Goal: Task Accomplishment & Management: Complete application form

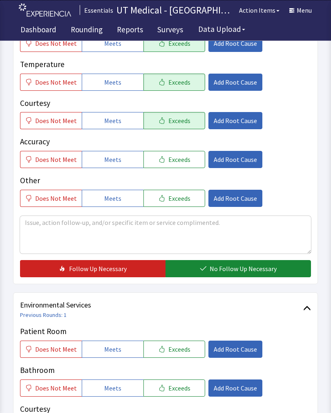
click at [253, 275] on button "No Follow Up Necessary" at bounding box center [239, 268] width 146 height 17
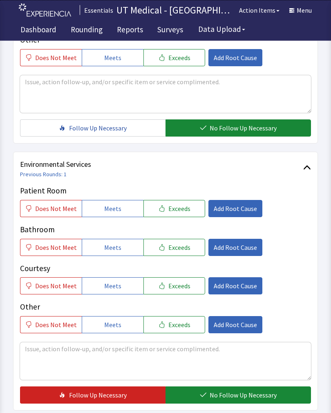
scroll to position [299, 0]
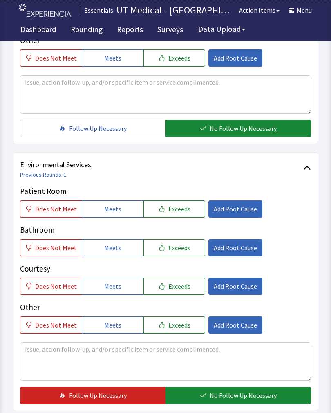
click at [193, 216] on button "Exceeds" at bounding box center [174, 208] width 62 height 17
click at [184, 255] on button "Exceeds" at bounding box center [174, 247] width 62 height 17
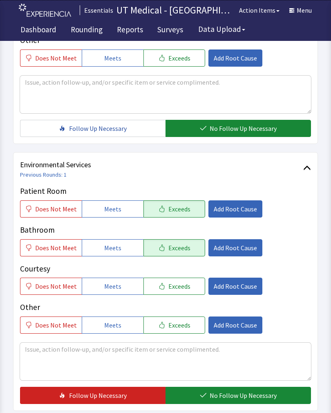
click at [182, 291] on button "Exceeds" at bounding box center [174, 286] width 62 height 17
click at [231, 399] on span "No Follow Up Necessary" at bounding box center [243, 395] width 67 height 10
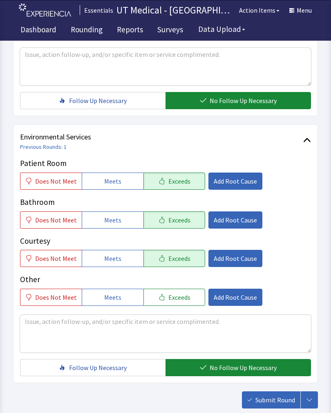
scroll to position [364, 0]
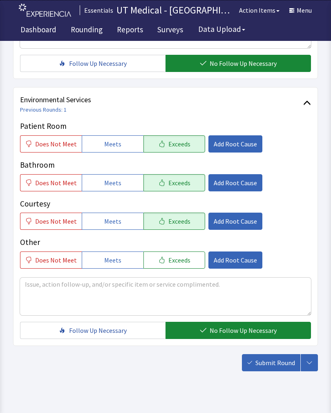
click at [281, 363] on span "Submit Round" at bounding box center [275, 363] width 40 height 10
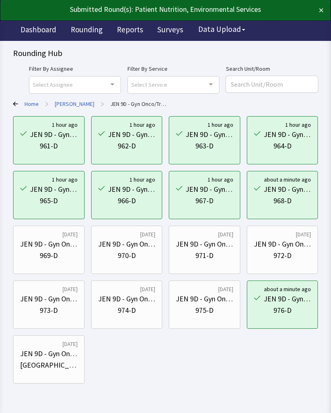
click at [49, 251] on div "969-D" at bounding box center [49, 255] width 18 height 11
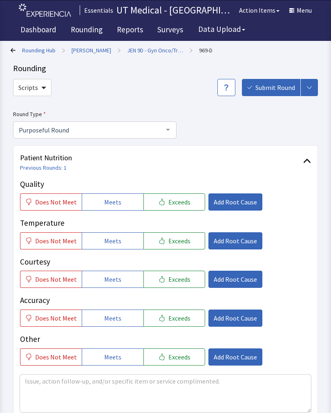
click at [56, 264] on p "Courtesy" at bounding box center [165, 262] width 291 height 12
click at [187, 206] on button "Exceeds" at bounding box center [174, 201] width 62 height 17
click at [185, 235] on button "Exceeds" at bounding box center [174, 240] width 62 height 17
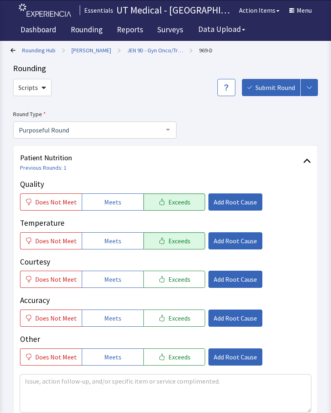
click at [186, 260] on p "Courtesy" at bounding box center [165, 262] width 291 height 12
click at [179, 283] on span "Exceeds" at bounding box center [179, 279] width 22 height 10
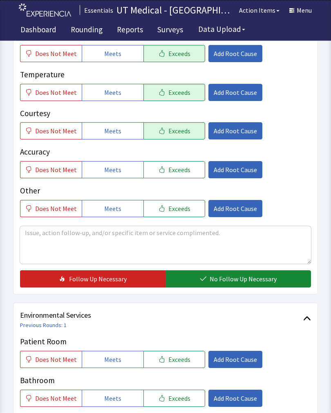
click at [259, 278] on span "No Follow Up Necessary" at bounding box center [243, 279] width 67 height 10
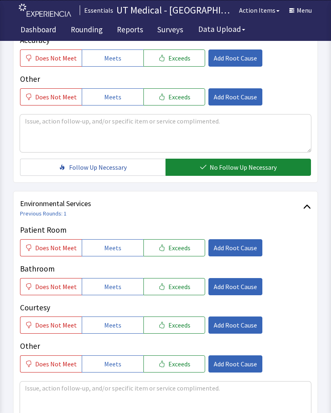
scroll to position [260, 0]
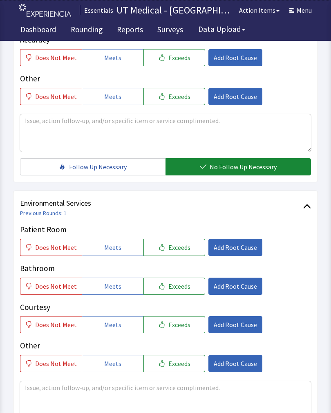
click at [189, 248] on button "Exceeds" at bounding box center [174, 247] width 62 height 17
click at [184, 291] on button "Exceeds" at bounding box center [174, 286] width 62 height 17
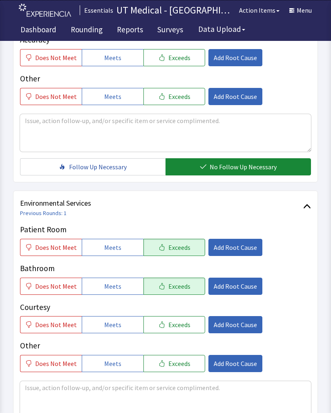
click at [179, 328] on span "Exceeds" at bounding box center [179, 325] width 22 height 10
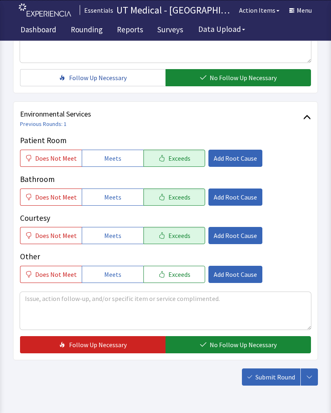
scroll to position [349, 0]
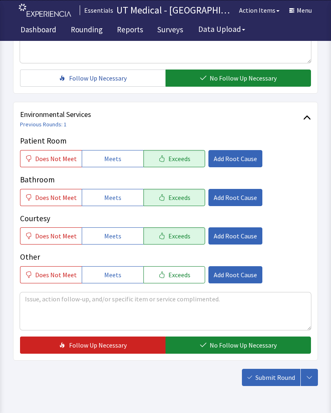
click at [235, 351] on button "No Follow Up Necessary" at bounding box center [239, 344] width 146 height 17
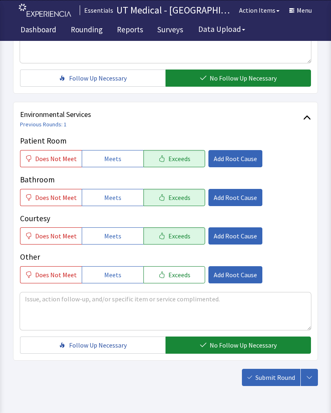
click at [277, 385] on button "Submit Round" at bounding box center [271, 377] width 58 height 17
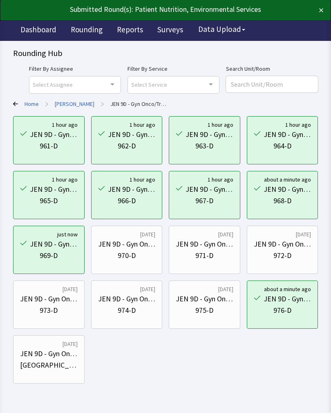
click at [129, 257] on div "970-D" at bounding box center [127, 255] width 18 height 11
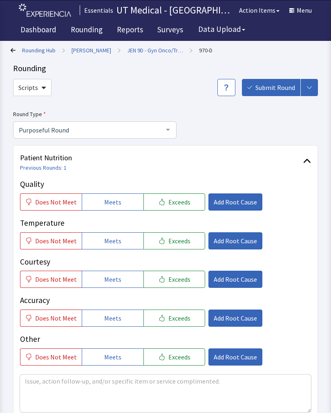
click at [182, 209] on button "Exceeds" at bounding box center [174, 201] width 62 height 17
click at [175, 248] on button "Exceeds" at bounding box center [174, 240] width 62 height 17
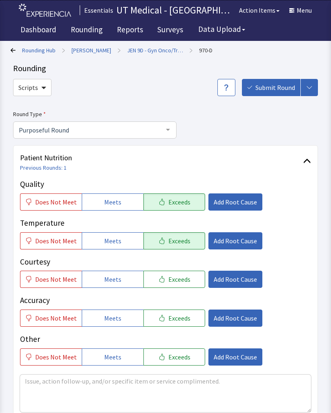
click at [179, 281] on span "Exceeds" at bounding box center [179, 279] width 22 height 10
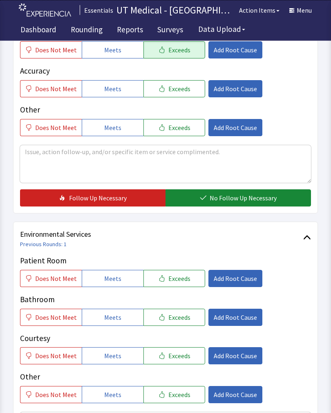
click at [250, 198] on span "No Follow Up Necessary" at bounding box center [243, 198] width 67 height 10
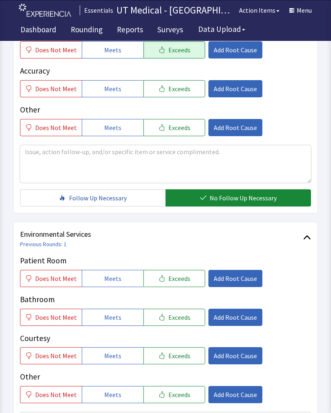
click at [181, 280] on span "Exceeds" at bounding box center [179, 278] width 22 height 10
click at [180, 325] on button "Exceeds" at bounding box center [174, 317] width 62 height 17
click at [182, 363] on button "Exceeds" at bounding box center [174, 355] width 62 height 17
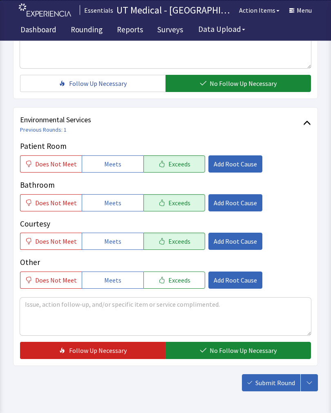
scroll to position [364, 0]
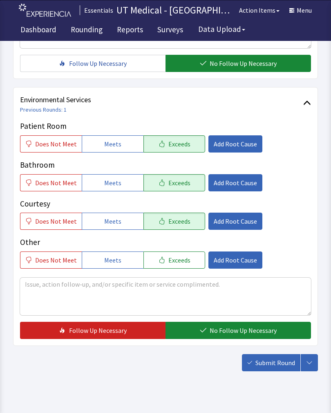
click at [232, 338] on button "No Follow Up Necessary" at bounding box center [239, 330] width 146 height 17
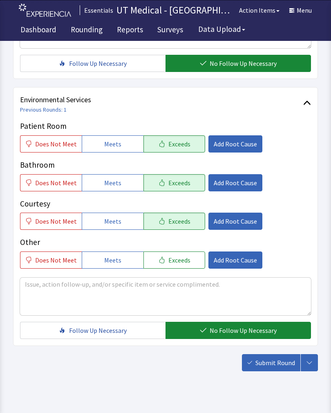
click at [276, 370] on button "Submit Round" at bounding box center [271, 362] width 58 height 17
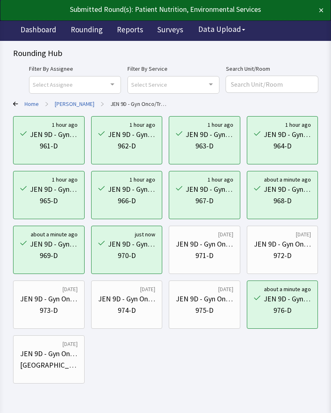
click at [210, 263] on div "JEN 9D - Gyn Onco/Transplant 971-D" at bounding box center [205, 249] width 58 height 39
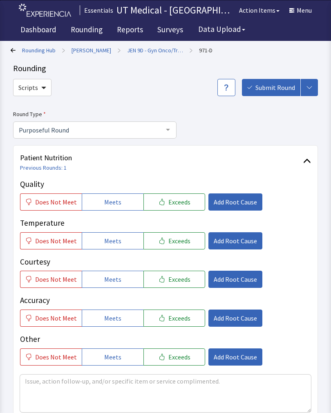
click at [188, 204] on button "Exceeds" at bounding box center [174, 201] width 62 height 17
click at [187, 225] on p "Temperature" at bounding box center [165, 223] width 291 height 12
click at [179, 271] on button "Exceeds" at bounding box center [174, 279] width 62 height 17
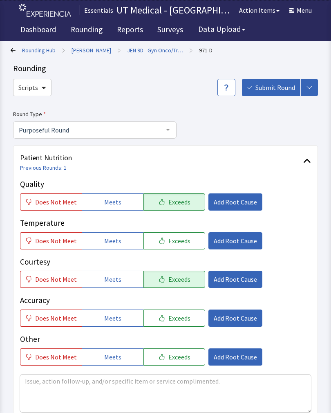
click at [184, 247] on button "Exceeds" at bounding box center [174, 240] width 62 height 17
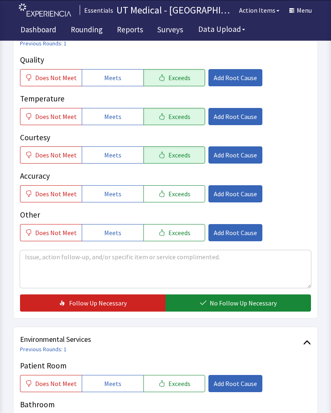
click at [242, 303] on span "No Follow Up Necessary" at bounding box center [243, 303] width 67 height 10
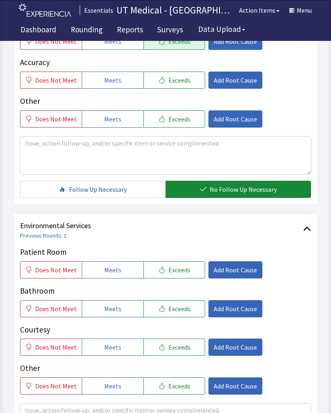
scroll to position [242, 0]
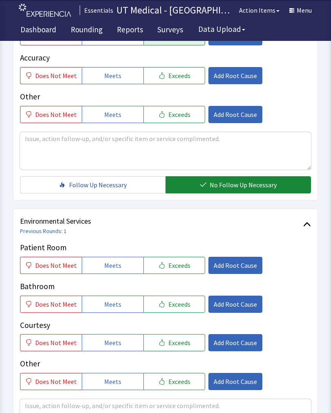
click at [188, 270] on button "Exceeds" at bounding box center [174, 265] width 62 height 17
click at [182, 311] on button "Exceeds" at bounding box center [174, 304] width 62 height 17
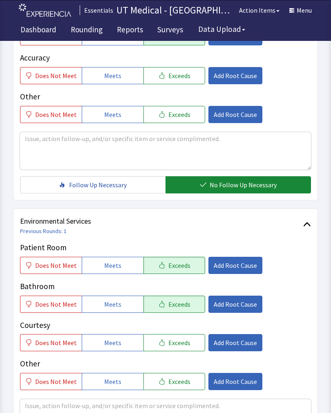
click at [177, 350] on button "Exceeds" at bounding box center [174, 342] width 62 height 17
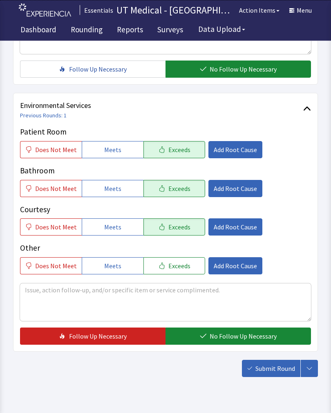
click at [231, 341] on span "No Follow Up Necessary" at bounding box center [243, 337] width 67 height 10
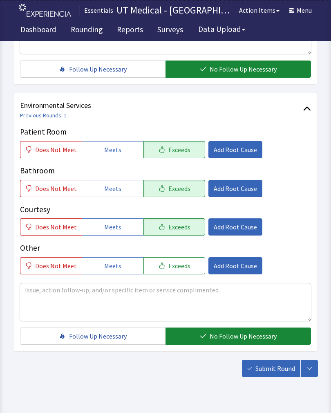
click at [270, 375] on button "Submit Round" at bounding box center [271, 368] width 58 height 17
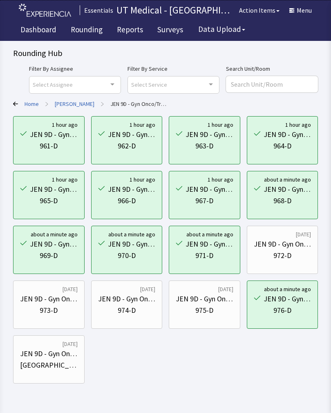
click at [296, 249] on div "JEN 9D - Gyn Onco/Transplant" at bounding box center [283, 243] width 58 height 11
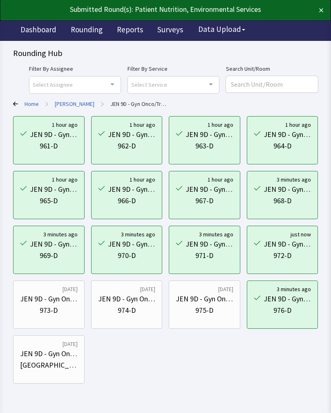
click at [44, 314] on div "973-D" at bounding box center [49, 310] width 18 height 11
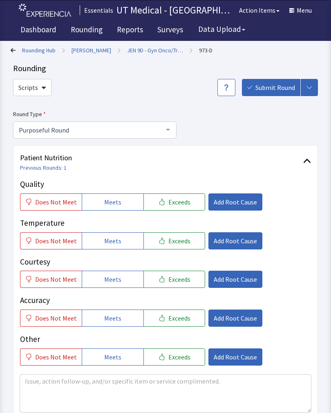
click at [184, 204] on span "Exceeds" at bounding box center [179, 202] width 22 height 10
click at [181, 244] on span "Exceeds" at bounding box center [179, 241] width 22 height 10
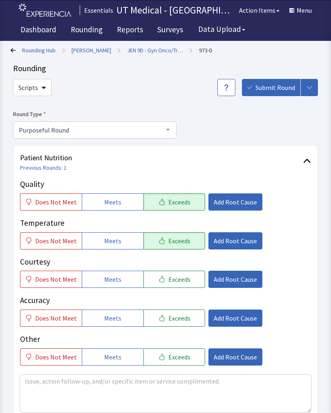
click at [182, 284] on button "Exceeds" at bounding box center [174, 279] width 62 height 17
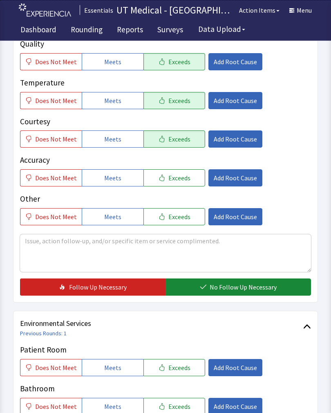
click at [240, 286] on span "No Follow Up Necessary" at bounding box center [243, 287] width 67 height 10
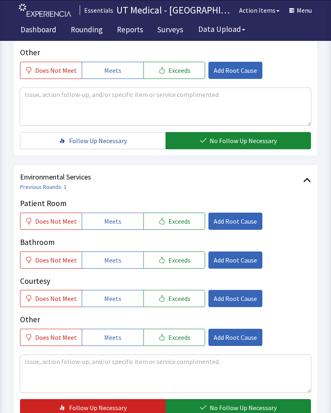
scroll to position [286, 0]
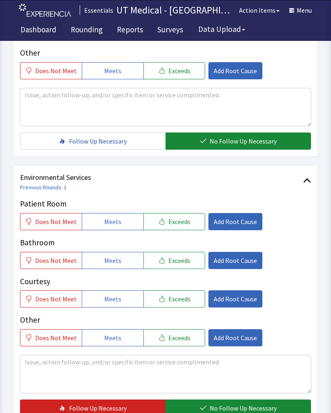
click at [184, 224] on span "Exceeds" at bounding box center [179, 222] width 22 height 10
click at [180, 267] on button "Exceeds" at bounding box center [174, 260] width 62 height 17
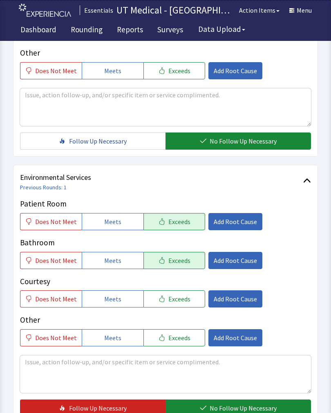
click at [182, 302] on span "Exceeds" at bounding box center [179, 299] width 22 height 10
click at [224, 400] on button "No Follow Up Necessary" at bounding box center [239, 407] width 146 height 17
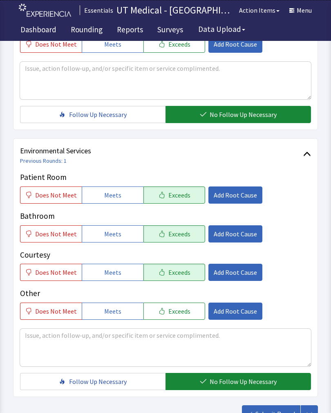
scroll to position [364, 0]
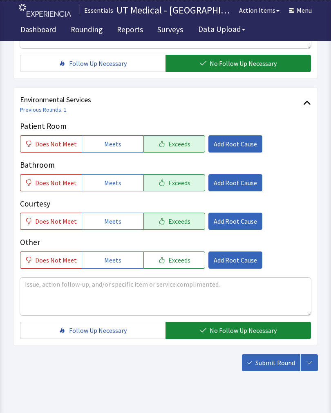
click at [281, 368] on button "Submit Round" at bounding box center [271, 362] width 58 height 17
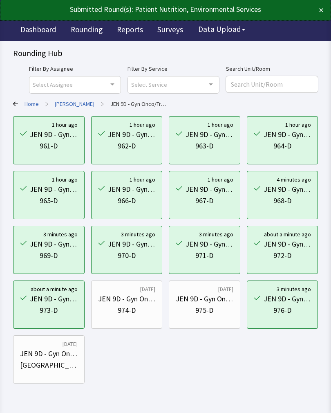
click at [129, 308] on div "974-D" at bounding box center [127, 310] width 18 height 11
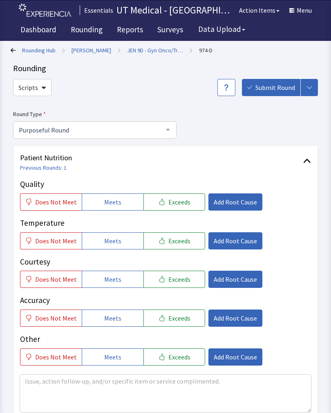
click at [187, 205] on button "Exceeds" at bounding box center [174, 201] width 62 height 17
click at [175, 242] on span "Exceeds" at bounding box center [179, 241] width 22 height 10
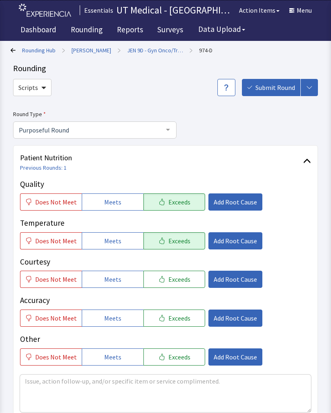
click at [175, 282] on span "Exceeds" at bounding box center [179, 279] width 22 height 10
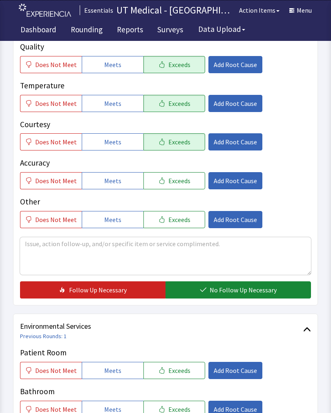
click at [248, 296] on button "No Follow Up Necessary" at bounding box center [239, 289] width 146 height 17
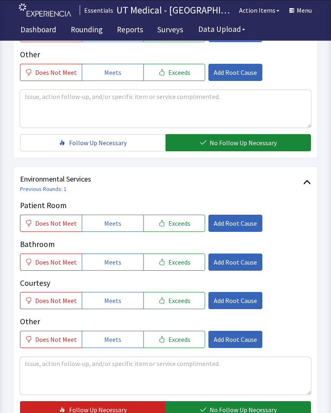
click at [184, 228] on button "Exceeds" at bounding box center [174, 223] width 62 height 17
click at [182, 262] on span "Exceeds" at bounding box center [179, 262] width 22 height 10
click at [179, 305] on button "Exceeds" at bounding box center [174, 300] width 62 height 17
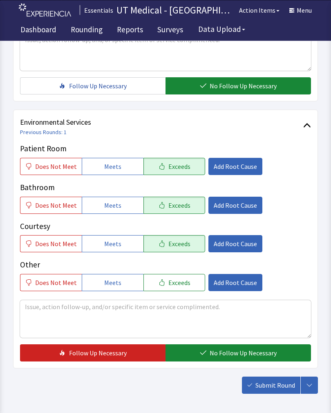
scroll to position [364, 0]
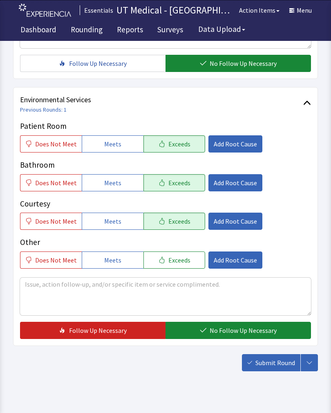
click at [232, 336] on button "No Follow Up Necessary" at bounding box center [239, 330] width 146 height 17
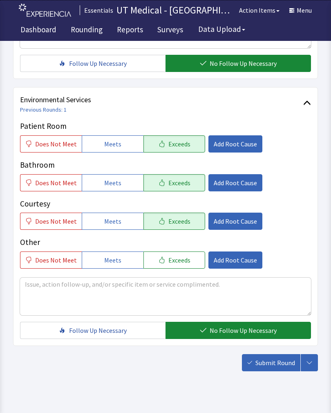
click at [275, 365] on span "Submit Round" at bounding box center [275, 363] width 40 height 10
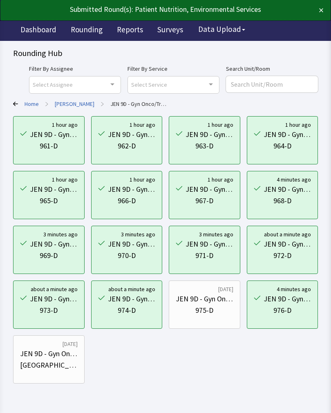
click at [211, 306] on div "975-D" at bounding box center [204, 310] width 18 height 11
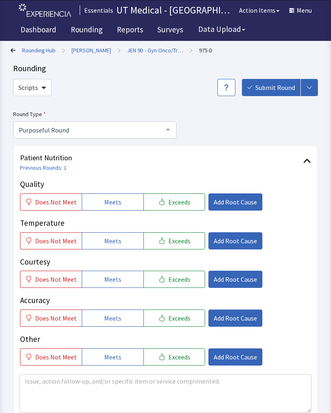
click at [186, 198] on button "Exceeds" at bounding box center [174, 201] width 62 height 17
click at [174, 247] on button "Exceeds" at bounding box center [174, 240] width 62 height 17
click at [177, 287] on button "Exceeds" at bounding box center [174, 279] width 62 height 17
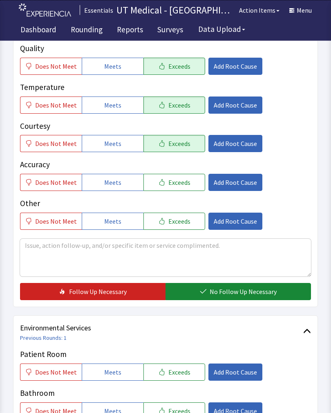
click at [244, 297] on button "No Follow Up Necessary" at bounding box center [239, 291] width 146 height 17
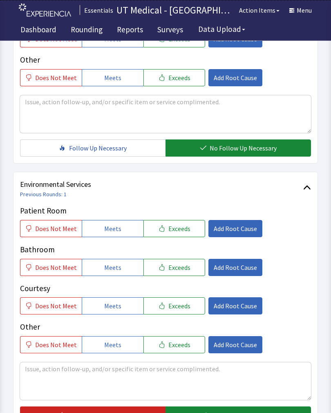
click at [181, 234] on button "Exceeds" at bounding box center [174, 228] width 62 height 17
click at [182, 268] on span "Exceeds" at bounding box center [179, 267] width 22 height 10
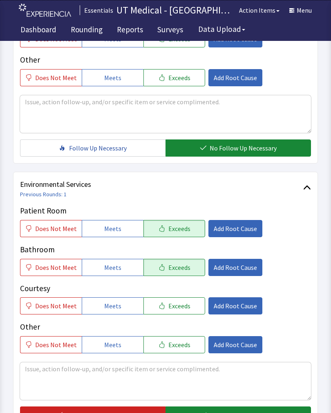
click at [179, 309] on span "Exceeds" at bounding box center [179, 306] width 22 height 10
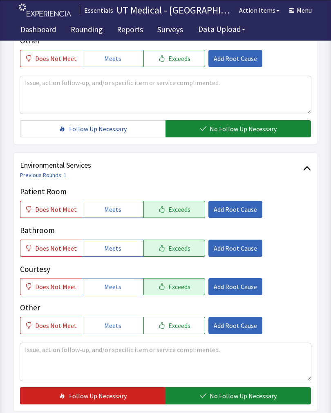
scroll to position [347, 0]
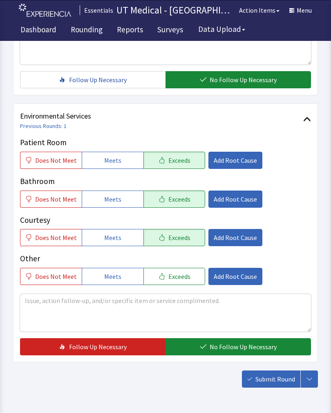
click at [237, 354] on button "No Follow Up Necessary" at bounding box center [239, 346] width 146 height 17
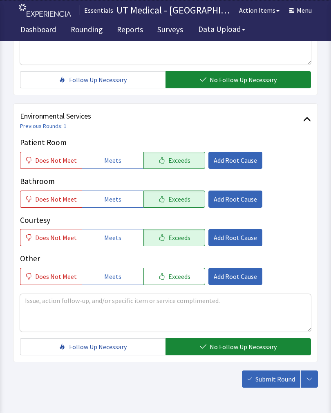
click at [269, 383] on span "Submit Round" at bounding box center [275, 379] width 40 height 10
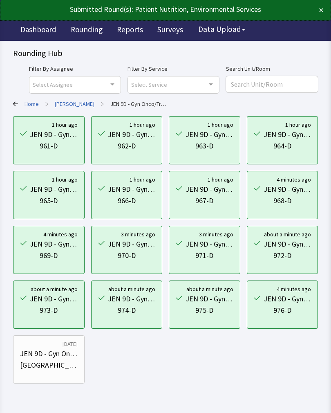
click at [31, 100] on link "Home" at bounding box center [32, 104] width 14 height 8
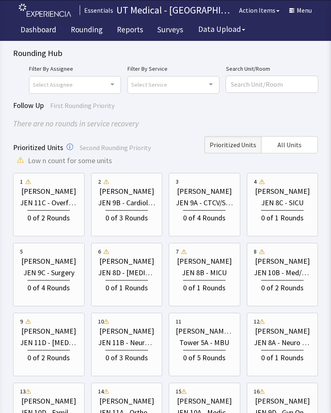
click at [125, 202] on div "JEN 9B - Cardiology" at bounding box center [127, 202] width 58 height 11
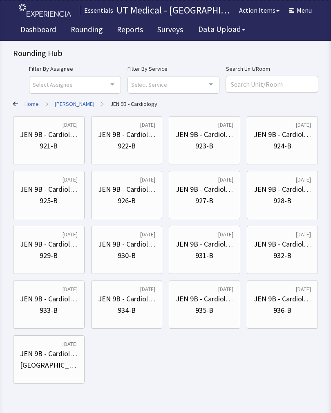
click at [58, 137] on div "JEN 9B - Cardiology" at bounding box center [49, 134] width 58 height 11
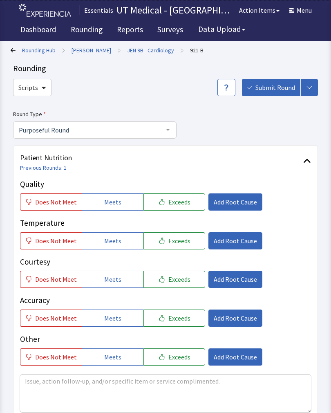
click at [178, 238] on span "Exceeds" at bounding box center [179, 241] width 22 height 10
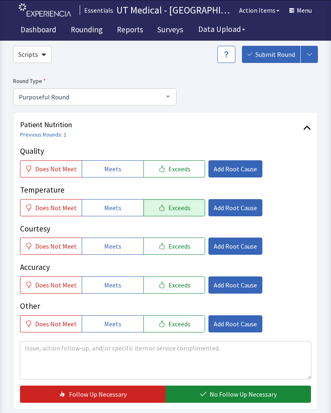
scroll to position [38, 0]
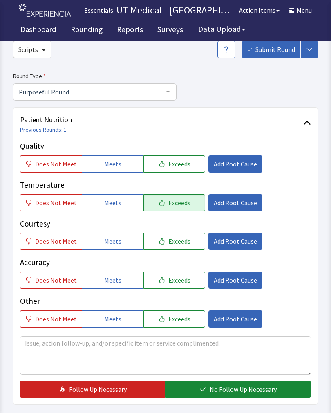
click at [175, 161] on span "Exceeds" at bounding box center [179, 164] width 22 height 10
click at [232, 387] on span "No Follow Up Necessary" at bounding box center [243, 389] width 67 height 10
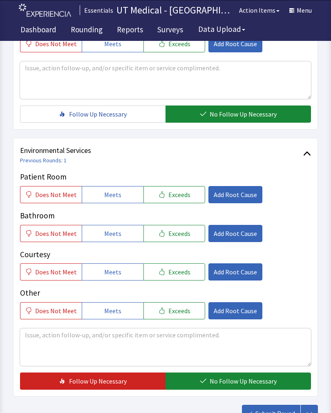
scroll to position [316, 0]
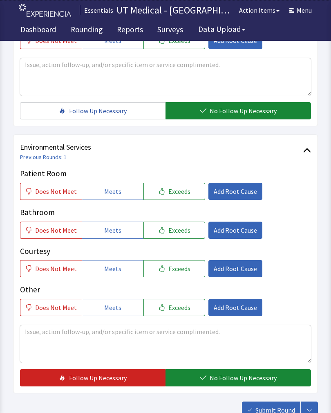
click at [174, 188] on span "Exceeds" at bounding box center [179, 191] width 22 height 10
click at [171, 232] on span "Exceeds" at bounding box center [179, 230] width 22 height 10
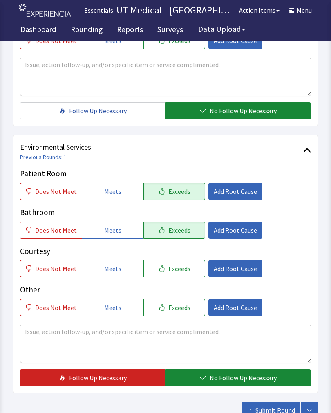
click at [176, 269] on span "Exceeds" at bounding box center [179, 269] width 22 height 10
click at [226, 376] on span "No Follow Up Necessary" at bounding box center [243, 378] width 67 height 10
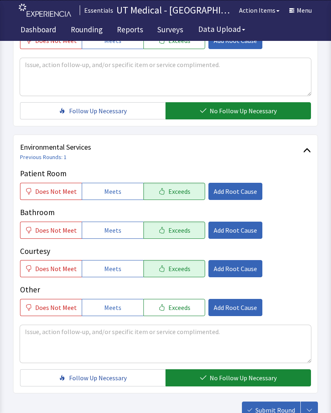
click at [276, 409] on span "Submit Round" at bounding box center [275, 410] width 40 height 10
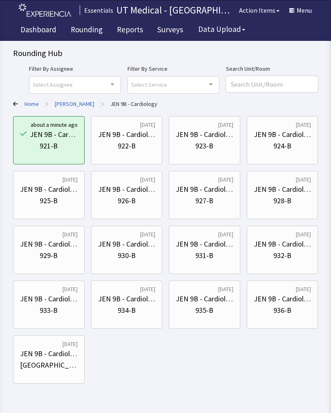
click at [132, 146] on div "922-B" at bounding box center [127, 145] width 18 height 11
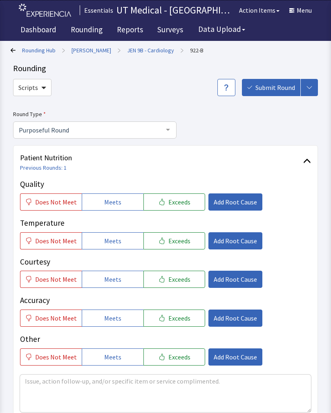
click at [187, 199] on button "Exceeds" at bounding box center [174, 201] width 62 height 17
click at [184, 240] on span "Exceeds" at bounding box center [179, 241] width 22 height 10
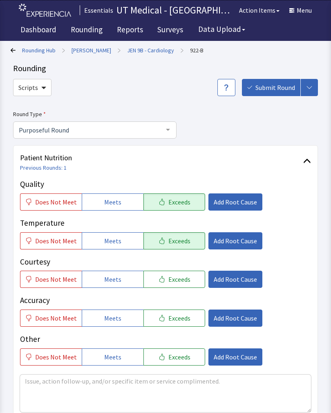
click at [187, 284] on button "Exceeds" at bounding box center [174, 279] width 62 height 17
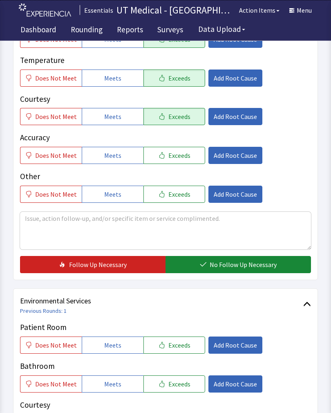
click at [247, 269] on span "No Follow Up Necessary" at bounding box center [243, 265] width 67 height 10
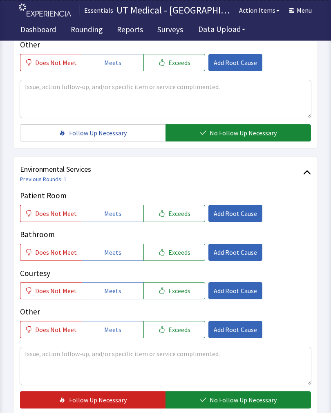
click at [184, 217] on span "Exceeds" at bounding box center [179, 214] width 22 height 10
click at [181, 250] on span "Exceeds" at bounding box center [179, 252] width 22 height 10
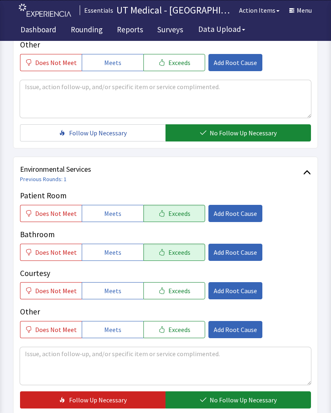
click at [179, 287] on span "Exceeds" at bounding box center [179, 291] width 22 height 10
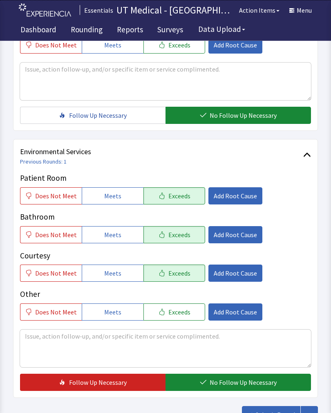
scroll to position [364, 0]
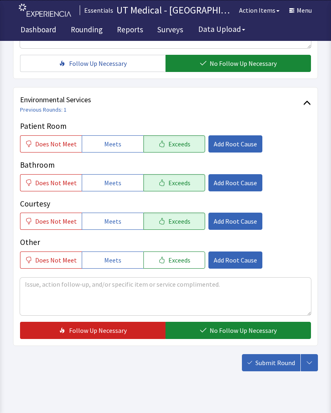
click at [244, 325] on button "No Follow Up Necessary" at bounding box center [239, 330] width 146 height 17
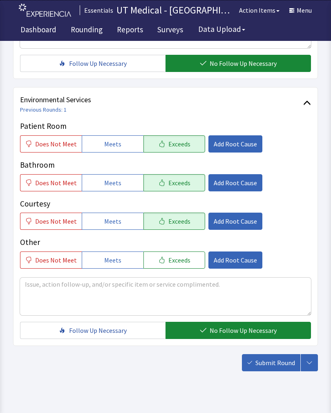
click at [267, 365] on span "Submit Round" at bounding box center [275, 363] width 40 height 10
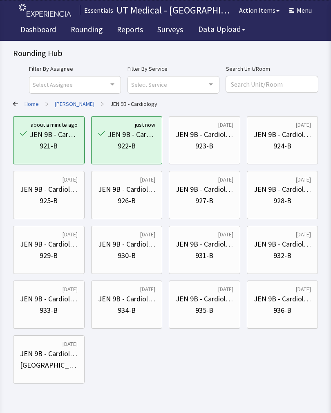
click at [209, 151] on div "923-B" at bounding box center [204, 145] width 18 height 11
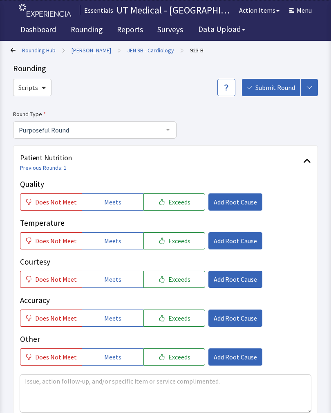
click at [211, 142] on div "Round Type Purposeful Round Purposeful Round Welcome Round Discharge Round Emer…" at bounding box center [165, 409] width 305 height 601
click at [181, 199] on span "Exceeds" at bounding box center [179, 202] width 22 height 10
click at [182, 239] on span "Exceeds" at bounding box center [179, 241] width 22 height 10
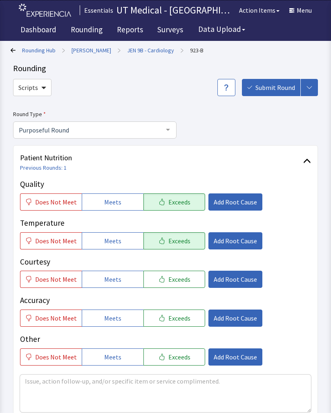
click at [185, 263] on p "Courtesy" at bounding box center [165, 262] width 291 height 12
click at [183, 274] on span "Exceeds" at bounding box center [179, 279] width 22 height 10
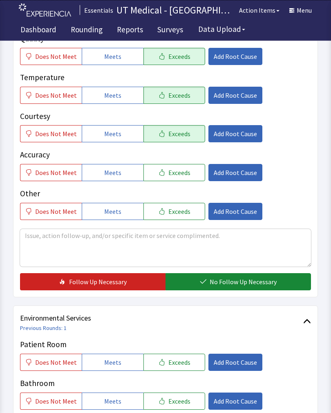
click at [245, 273] on button "No Follow Up Necessary" at bounding box center [239, 281] width 146 height 17
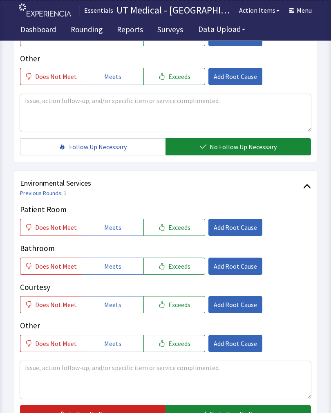
click at [182, 224] on span "Exceeds" at bounding box center [179, 228] width 22 height 10
click at [184, 265] on span "Exceeds" at bounding box center [179, 266] width 22 height 10
click at [183, 305] on span "Exceeds" at bounding box center [179, 305] width 22 height 10
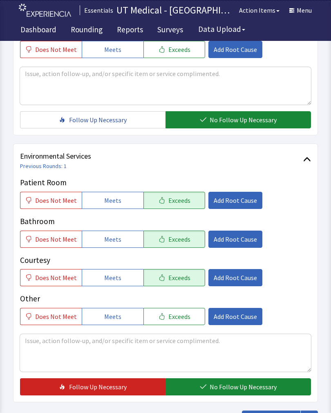
scroll to position [364, 0]
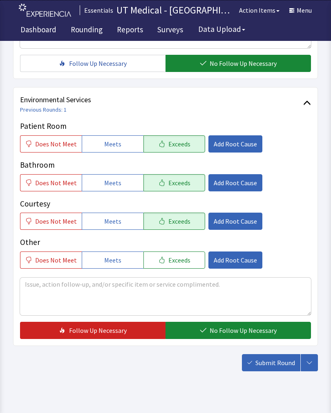
click at [228, 329] on span "No Follow Up Necessary" at bounding box center [243, 330] width 67 height 10
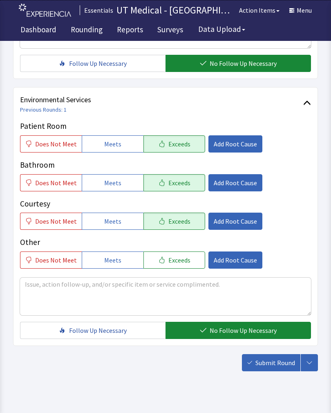
click at [273, 367] on span "Submit Round" at bounding box center [275, 363] width 40 height 10
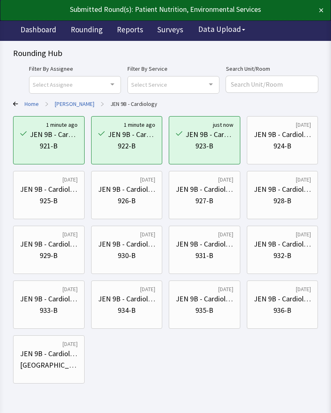
click at [289, 134] on div "JEN 9B - Cardiology" at bounding box center [283, 134] width 58 height 11
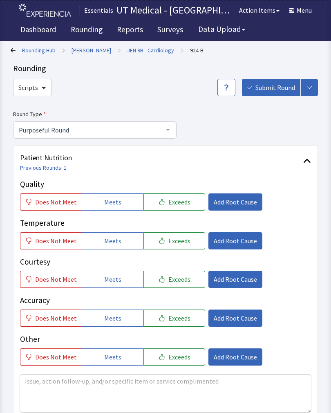
click at [168, 209] on button "Exceeds" at bounding box center [174, 201] width 62 height 17
click at [178, 248] on button "Exceeds" at bounding box center [174, 240] width 62 height 17
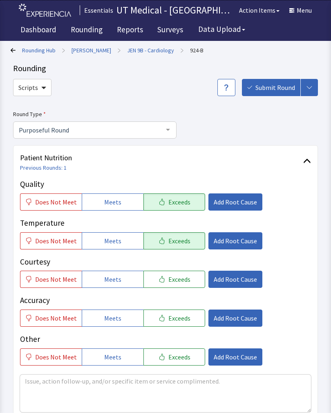
click at [171, 286] on button "Exceeds" at bounding box center [174, 279] width 62 height 17
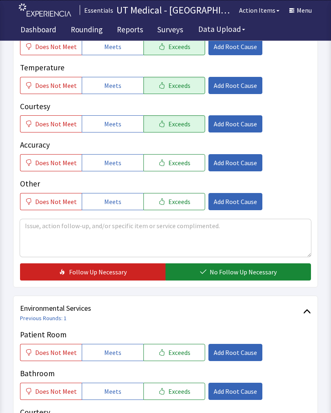
click at [228, 272] on span "No Follow Up Necessary" at bounding box center [243, 272] width 67 height 10
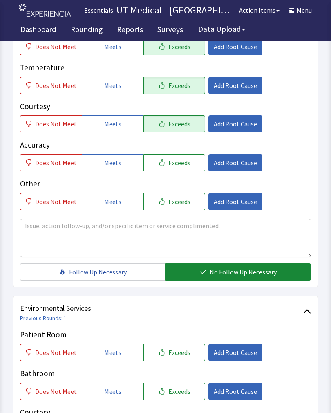
click at [181, 352] on span "Exceeds" at bounding box center [179, 352] width 22 height 10
click at [176, 392] on span "Exceeds" at bounding box center [179, 391] width 22 height 10
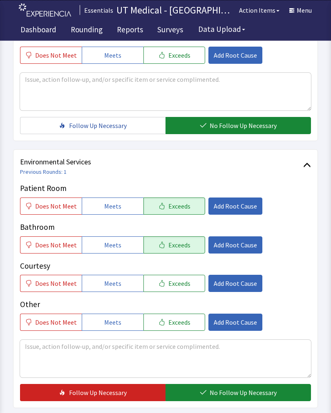
click at [180, 279] on span "Exceeds" at bounding box center [179, 284] width 22 height 10
click at [234, 395] on span "No Follow Up Necessary" at bounding box center [243, 393] width 67 height 10
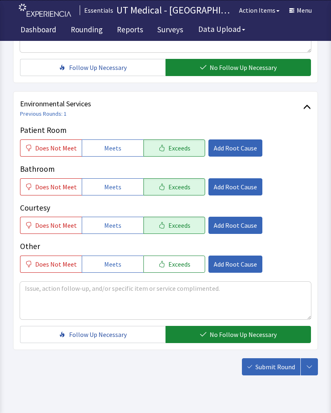
scroll to position [364, 0]
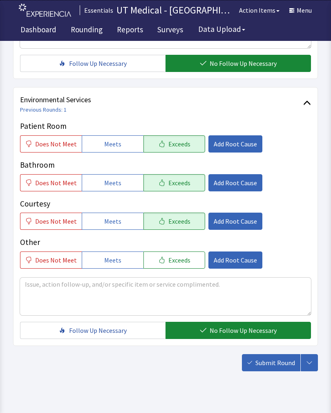
click at [265, 325] on button "No Follow Up Necessary" at bounding box center [239, 330] width 146 height 17
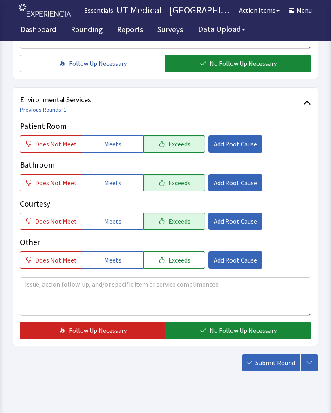
click at [270, 332] on span "No Follow Up Necessary" at bounding box center [243, 330] width 67 height 10
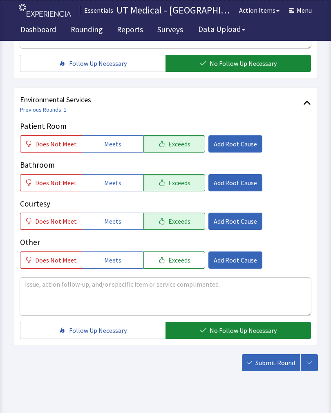
click at [282, 362] on span "Submit Round" at bounding box center [275, 363] width 40 height 10
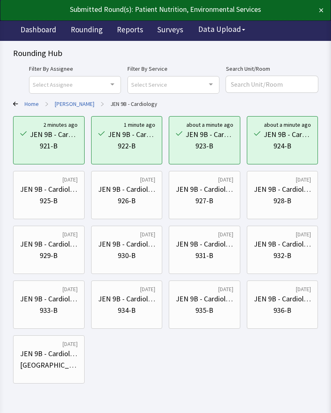
click at [52, 194] on div "JEN 9B - Cardiology" at bounding box center [49, 189] width 58 height 11
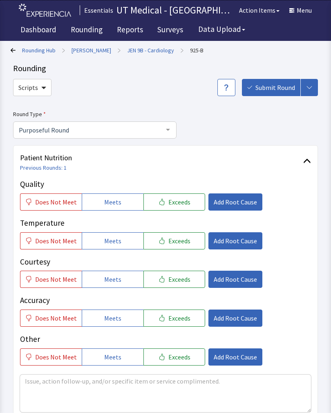
click at [179, 206] on span "Exceeds" at bounding box center [179, 202] width 22 height 10
click at [182, 229] on div "Temperature Does Not Meet Meets Exceeds Add Root Cause" at bounding box center [165, 233] width 291 height 32
click at [187, 245] on button "Exceeds" at bounding box center [174, 240] width 62 height 17
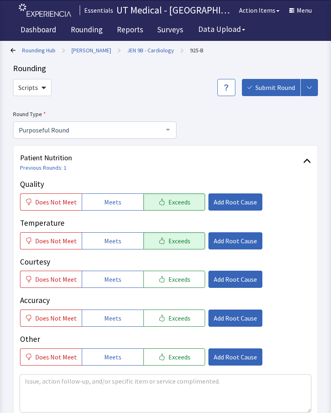
click at [181, 280] on span "Exceeds" at bounding box center [179, 279] width 22 height 10
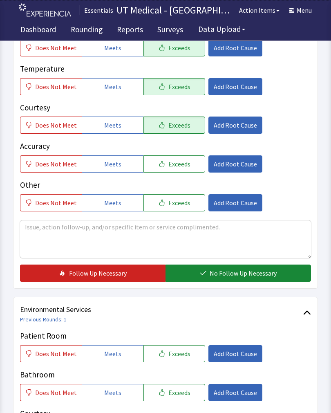
click at [244, 280] on button "No Follow Up Necessary" at bounding box center [239, 273] width 146 height 17
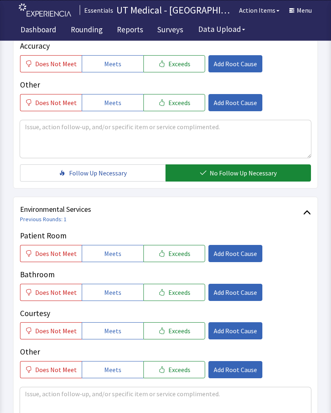
scroll to position [255, 0]
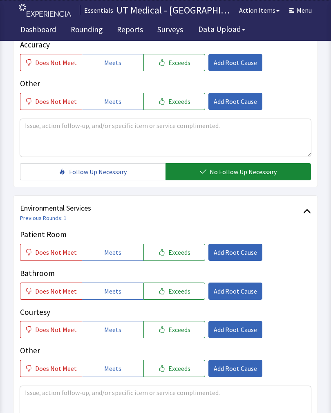
click at [188, 256] on button "Exceeds" at bounding box center [174, 252] width 62 height 17
click at [180, 294] on span "Exceeds" at bounding box center [179, 291] width 22 height 10
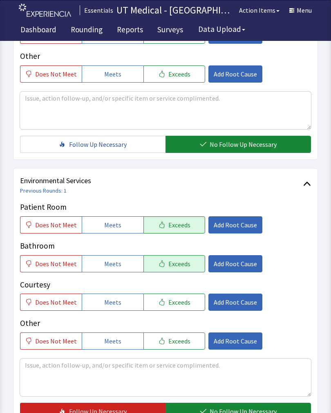
scroll to position [364, 0]
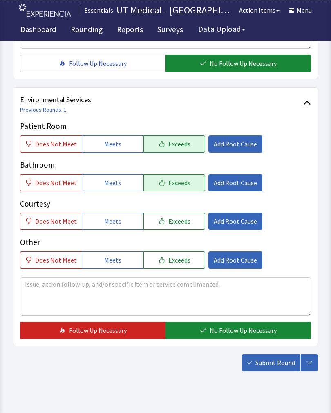
click at [242, 333] on span "No Follow Up Necessary" at bounding box center [243, 330] width 67 height 10
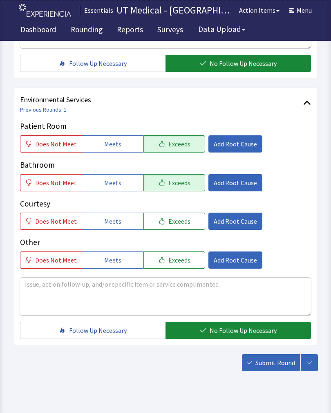
click at [269, 360] on span "Submit Round" at bounding box center [275, 363] width 40 height 10
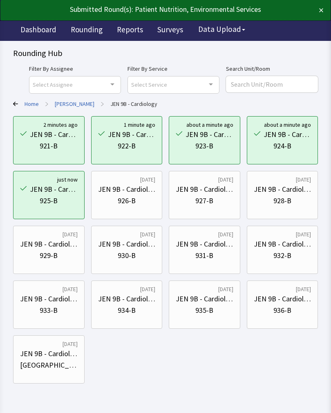
click at [146, 204] on div "926-B" at bounding box center [127, 200] width 58 height 11
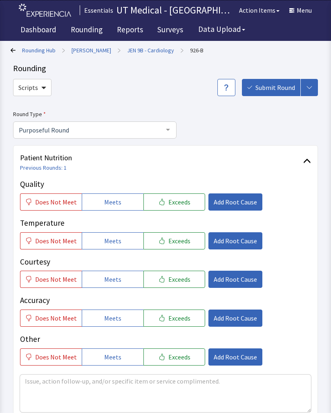
click at [190, 201] on button "Exceeds" at bounding box center [174, 201] width 62 height 17
click at [185, 235] on button "Exceeds" at bounding box center [174, 240] width 62 height 17
click at [183, 281] on span "Exceeds" at bounding box center [179, 279] width 22 height 10
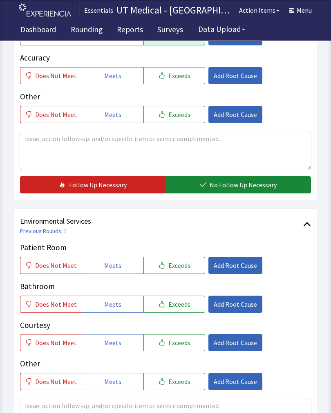
click at [268, 182] on span "No Follow Up Necessary" at bounding box center [243, 185] width 67 height 10
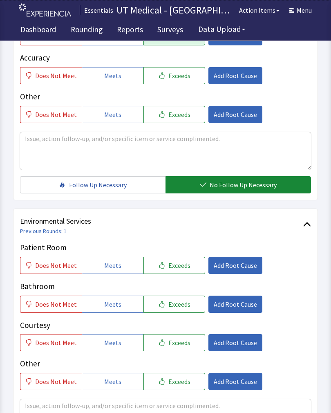
scroll to position [242, 0]
click at [187, 264] on button "Exceeds" at bounding box center [174, 265] width 62 height 17
click at [180, 303] on span "Exceeds" at bounding box center [179, 304] width 22 height 10
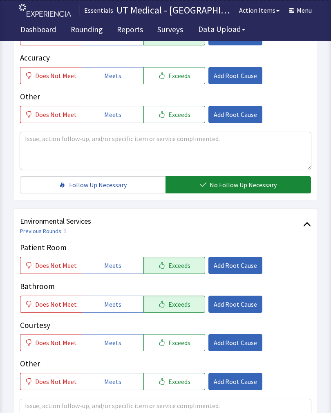
click at [183, 343] on span "Exceeds" at bounding box center [179, 343] width 22 height 10
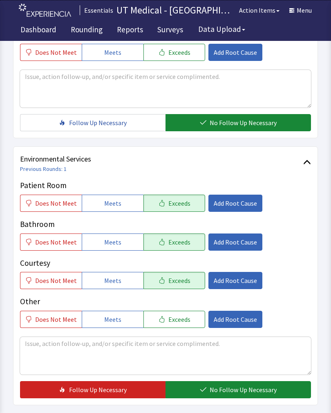
scroll to position [364, 0]
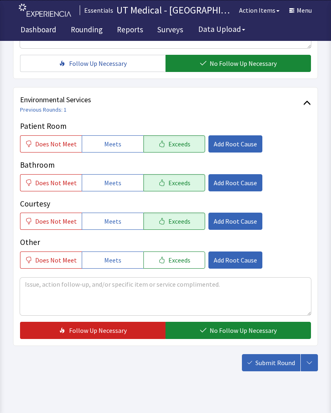
click at [247, 328] on span "No Follow Up Necessary" at bounding box center [243, 330] width 67 height 10
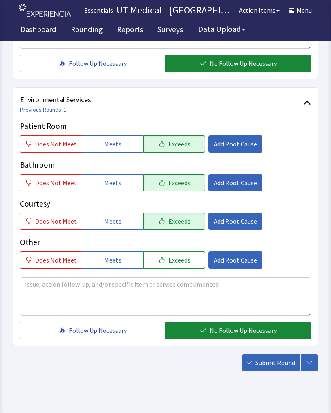
click at [271, 368] on button "Submit Round" at bounding box center [271, 362] width 58 height 17
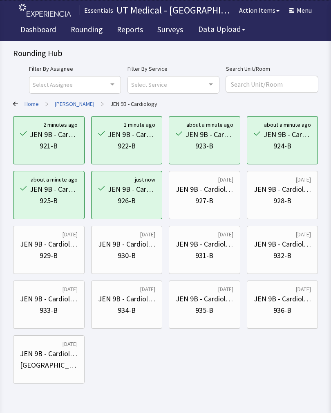
click at [213, 199] on div "927-B" at bounding box center [204, 200] width 18 height 11
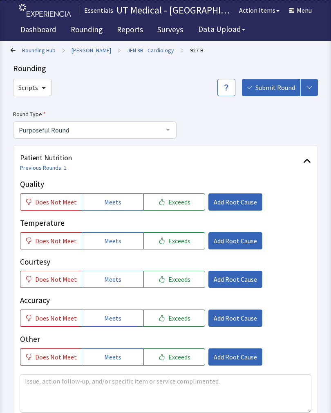
click at [222, 206] on button "Add Root Cause" at bounding box center [235, 201] width 54 height 17
click at [181, 204] on span "Exceeds" at bounding box center [179, 202] width 22 height 10
click at [180, 245] on button "Exceeds" at bounding box center [174, 240] width 62 height 17
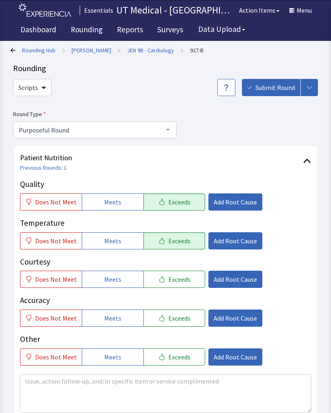
click at [181, 278] on span "Exceeds" at bounding box center [179, 279] width 22 height 10
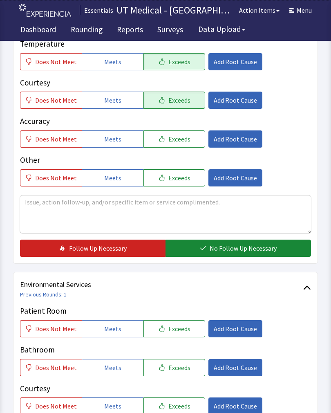
click at [254, 249] on span "No Follow Up Necessary" at bounding box center [243, 248] width 67 height 10
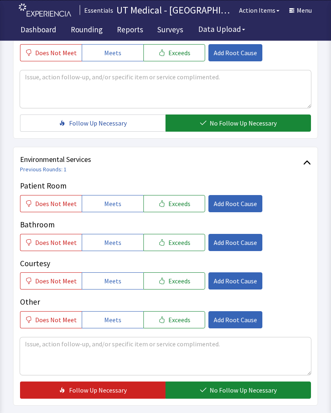
click at [190, 206] on button "Exceeds" at bounding box center [174, 203] width 62 height 17
click at [183, 248] on button "Exceeds" at bounding box center [174, 242] width 62 height 17
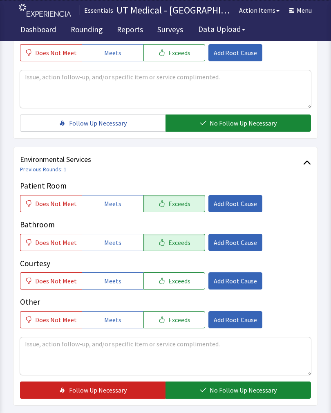
click at [183, 287] on button "Exceeds" at bounding box center [174, 280] width 62 height 17
click at [227, 392] on span "No Follow Up Necessary" at bounding box center [243, 390] width 67 height 10
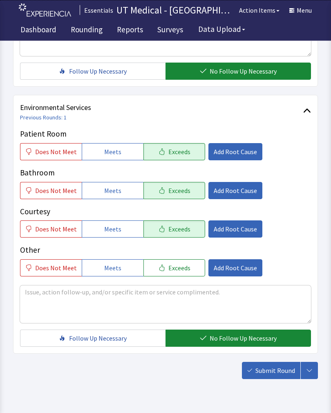
scroll to position [364, 0]
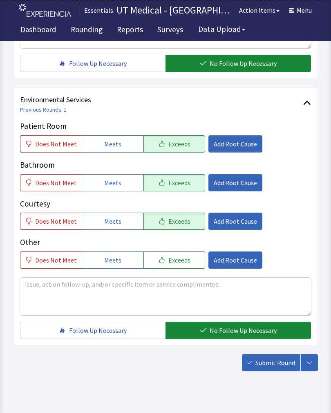
click at [276, 363] on span "Submit Round" at bounding box center [275, 363] width 40 height 10
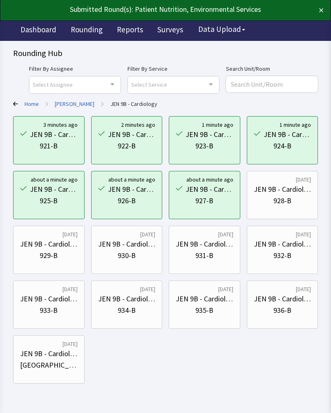
click at [297, 204] on div "928-B" at bounding box center [283, 200] width 58 height 11
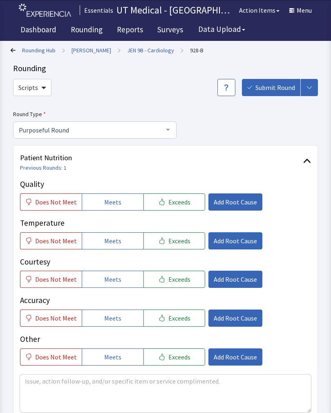
click at [184, 205] on span "Exceeds" at bounding box center [179, 202] width 22 height 10
click at [180, 242] on span "Exceeds" at bounding box center [179, 241] width 22 height 10
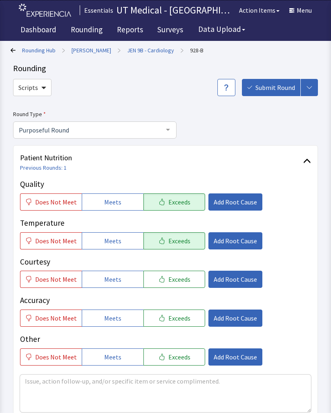
click at [180, 282] on span "Exceeds" at bounding box center [179, 279] width 22 height 10
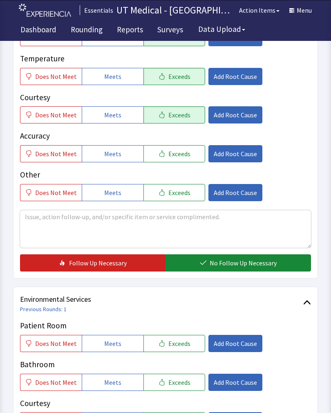
click at [260, 266] on span "No Follow Up Necessary" at bounding box center [243, 263] width 67 height 10
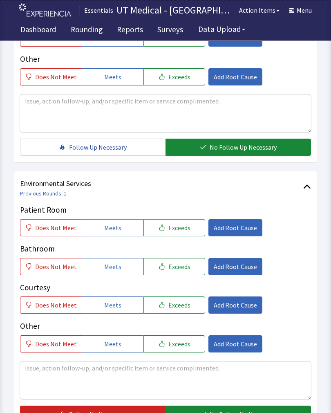
scroll to position [298, 0]
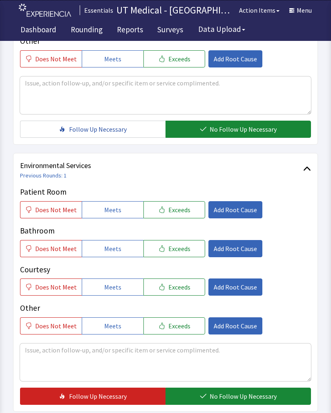
click at [186, 215] on button "Exceeds" at bounding box center [174, 209] width 62 height 17
click at [182, 250] on span "Exceeds" at bounding box center [179, 249] width 22 height 10
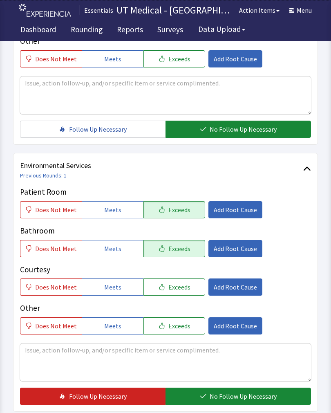
click at [181, 288] on span "Exceeds" at bounding box center [179, 287] width 22 height 10
click at [246, 400] on span "No Follow Up Necessary" at bounding box center [243, 396] width 67 height 10
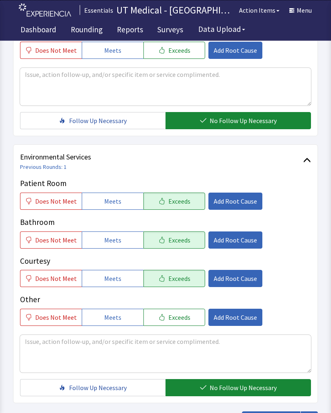
scroll to position [364, 0]
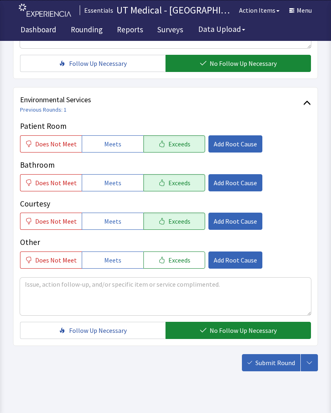
click at [280, 370] on button "Submit Round" at bounding box center [271, 362] width 58 height 17
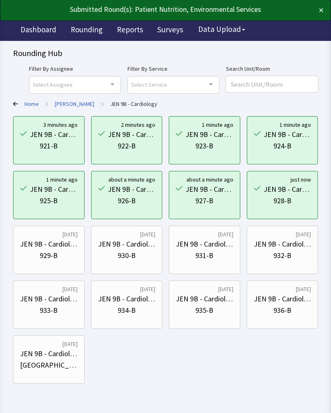
click at [47, 260] on div "929-B" at bounding box center [49, 255] width 18 height 11
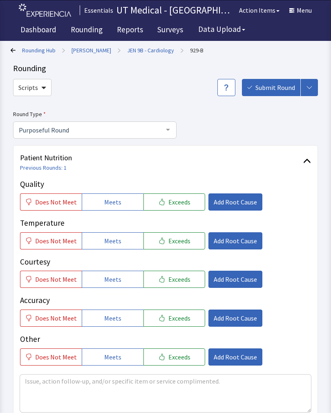
click at [187, 200] on button "Exceeds" at bounding box center [174, 201] width 62 height 17
click at [178, 244] on span "Exceeds" at bounding box center [179, 241] width 22 height 10
click at [176, 284] on button "Exceeds" at bounding box center [174, 279] width 62 height 17
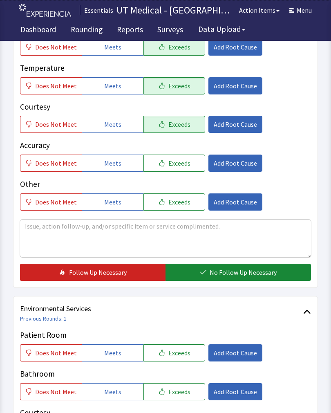
click at [243, 276] on span "No Follow Up Necessary" at bounding box center [243, 272] width 67 height 10
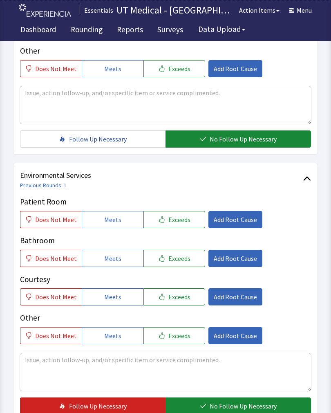
scroll to position [290, 0]
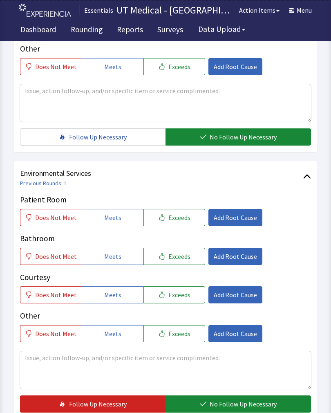
click at [185, 222] on button "Exceeds" at bounding box center [174, 217] width 62 height 17
click at [184, 259] on span "Exceeds" at bounding box center [179, 256] width 22 height 10
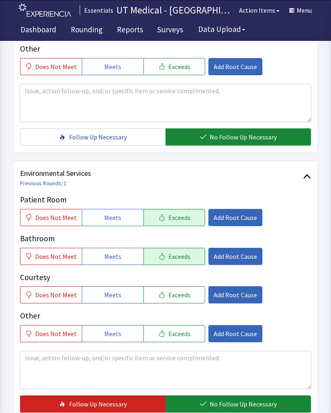
click at [179, 302] on button "Exceeds" at bounding box center [174, 294] width 62 height 17
click at [236, 402] on span "No Follow Up Necessary" at bounding box center [243, 404] width 67 height 10
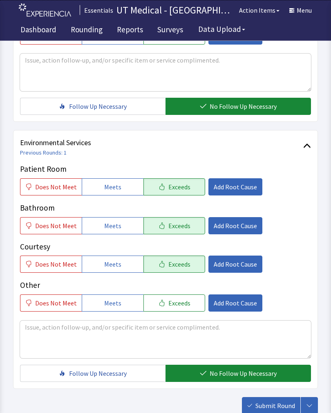
scroll to position [364, 0]
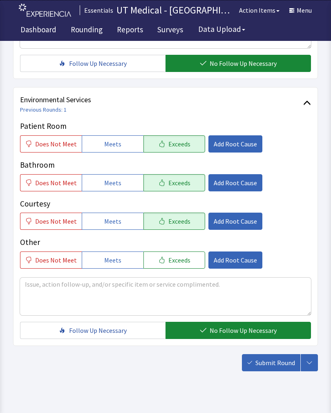
click at [279, 363] on span "Submit Round" at bounding box center [275, 363] width 40 height 10
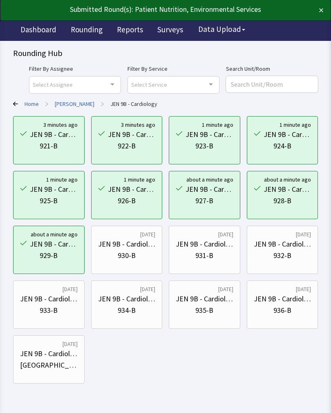
click at [139, 255] on div "930-B" at bounding box center [127, 255] width 58 height 11
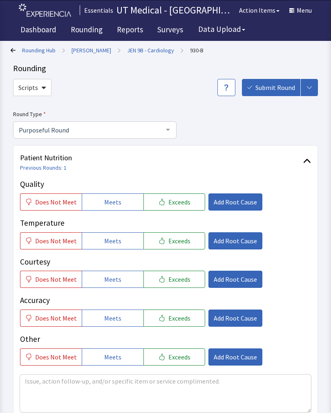
click at [170, 199] on span "Exceeds" at bounding box center [179, 202] width 22 height 10
click at [175, 238] on span "Exceeds" at bounding box center [179, 241] width 22 height 10
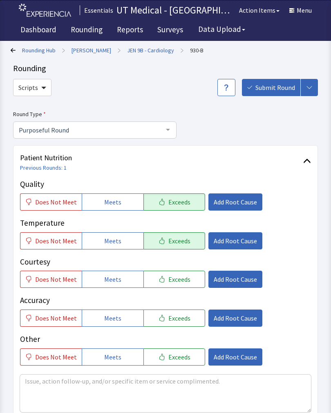
click at [179, 295] on p "Accuracy" at bounding box center [165, 300] width 291 height 12
click at [186, 282] on button "Exceeds" at bounding box center [174, 279] width 62 height 17
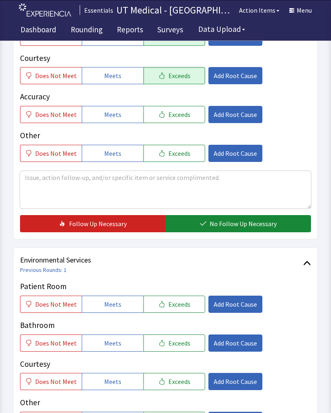
click at [243, 226] on span "No Follow Up Necessary" at bounding box center [243, 224] width 67 height 10
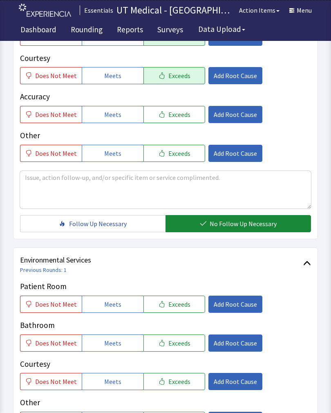
click at [177, 301] on span "Exceeds" at bounding box center [179, 304] width 22 height 10
click at [184, 334] on button "Exceeds" at bounding box center [174, 342] width 62 height 17
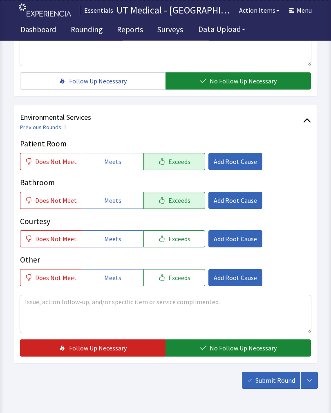
scroll to position [364, 0]
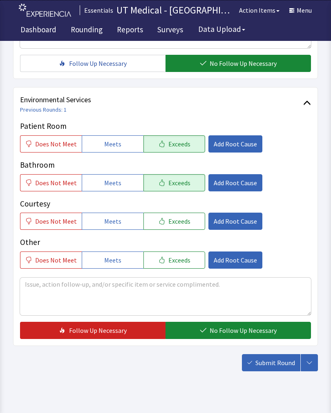
click at [235, 327] on span "No Follow Up Necessary" at bounding box center [243, 330] width 67 height 10
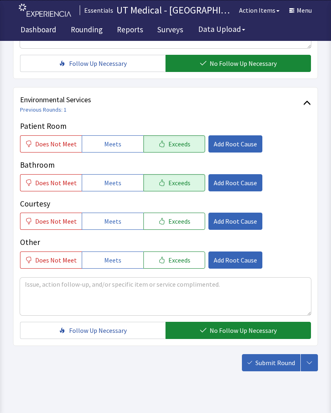
click at [271, 359] on span "Submit Round" at bounding box center [275, 363] width 40 height 10
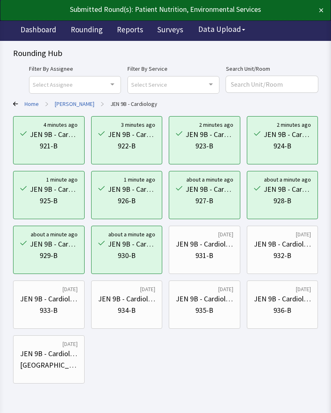
click at [213, 253] on div "931-B" at bounding box center [205, 255] width 58 height 11
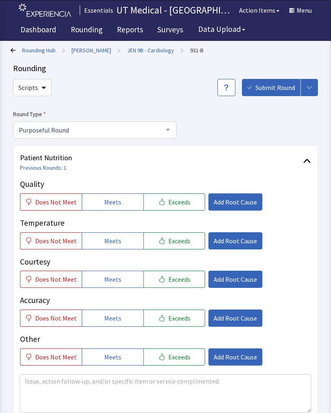
click at [195, 199] on button "Exceeds" at bounding box center [174, 201] width 62 height 17
click at [182, 247] on button "Exceeds" at bounding box center [174, 240] width 62 height 17
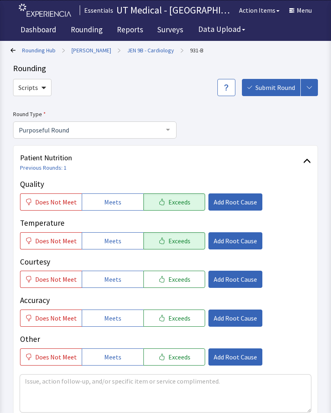
click at [183, 287] on button "Exceeds" at bounding box center [174, 279] width 62 height 17
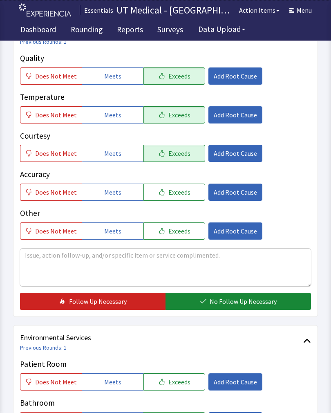
scroll to position [190, 0]
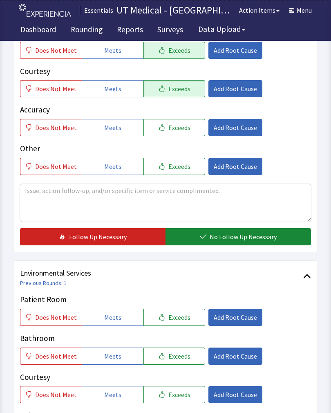
click at [259, 240] on span "No Follow Up Necessary" at bounding box center [243, 237] width 67 height 10
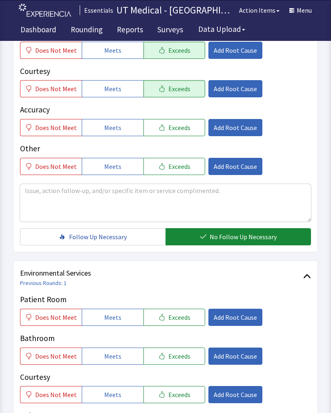
click at [179, 315] on span "Exceeds" at bounding box center [179, 317] width 22 height 10
click at [179, 354] on span "Exceeds" at bounding box center [179, 356] width 22 height 10
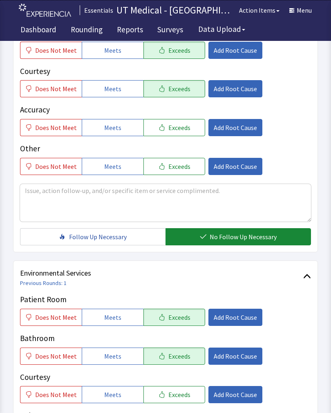
click at [184, 392] on span "Exceeds" at bounding box center [179, 395] width 22 height 10
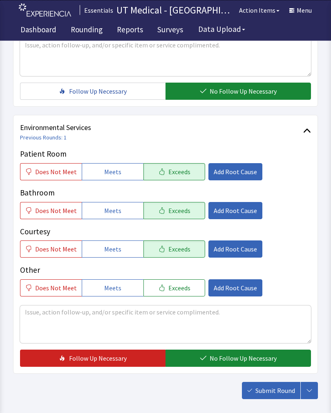
scroll to position [364, 0]
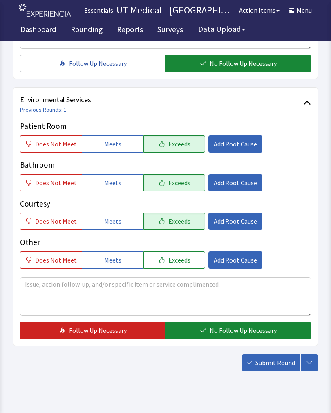
click at [235, 328] on span "No Follow Up Necessary" at bounding box center [243, 330] width 67 height 10
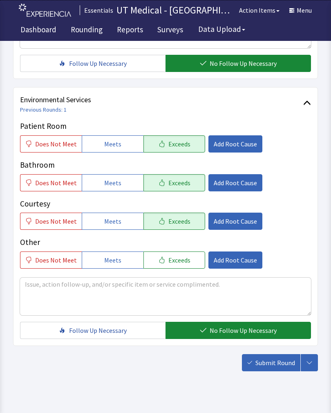
click at [280, 370] on button "Submit Round" at bounding box center [271, 362] width 58 height 17
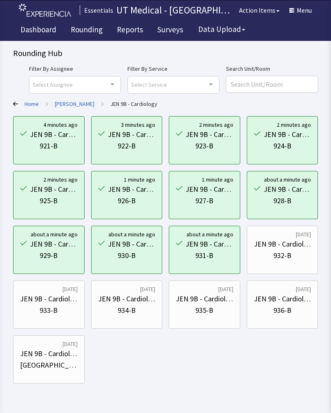
click at [289, 258] on div "932-B" at bounding box center [282, 255] width 18 height 11
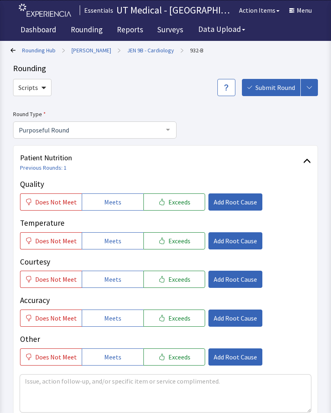
click at [182, 209] on button "Exceeds" at bounding box center [174, 201] width 62 height 17
click at [186, 242] on button "Exceeds" at bounding box center [174, 240] width 62 height 17
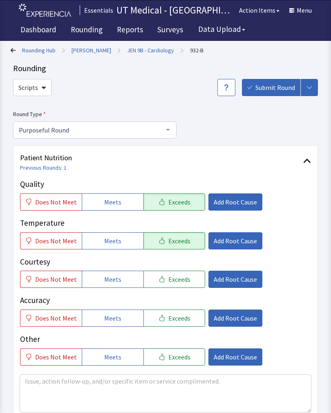
click at [187, 287] on button "Exceeds" at bounding box center [174, 279] width 62 height 17
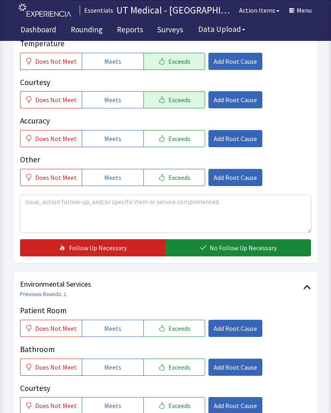
click at [257, 250] on span "No Follow Up Necessary" at bounding box center [243, 248] width 67 height 10
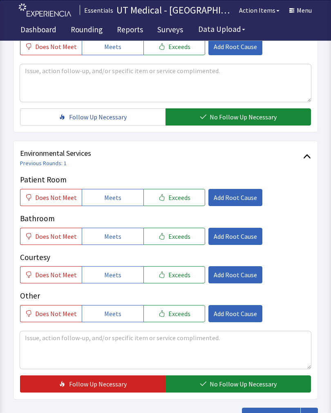
click at [191, 199] on button "Exceeds" at bounding box center [174, 197] width 62 height 17
click at [191, 236] on button "Exceeds" at bounding box center [174, 236] width 62 height 17
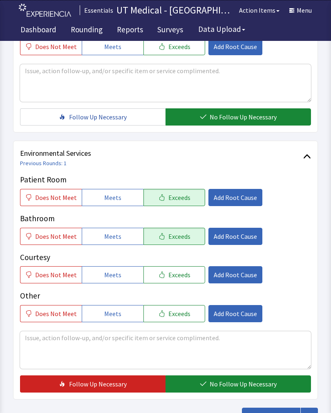
click at [192, 266] on button "Exceeds" at bounding box center [174, 274] width 62 height 17
click at [220, 377] on button "No Follow Up Necessary" at bounding box center [239, 383] width 146 height 17
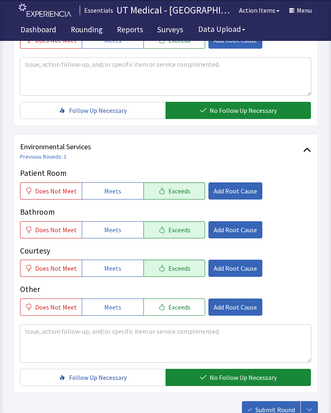
scroll to position [364, 0]
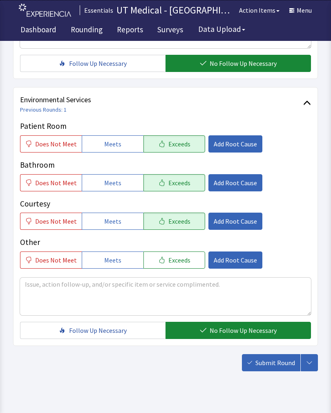
click at [278, 360] on span "Submit Round" at bounding box center [275, 363] width 40 height 10
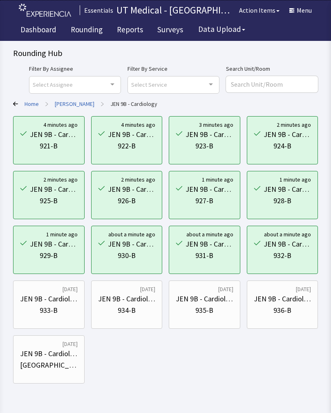
click at [55, 312] on div "933-B" at bounding box center [49, 310] width 18 height 11
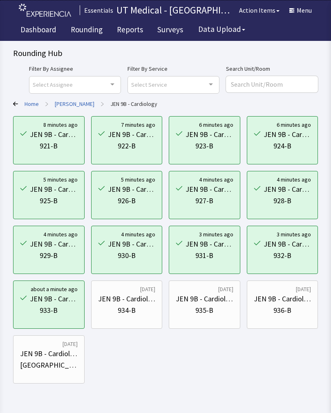
click at [143, 311] on div "934-B" at bounding box center [127, 310] width 58 height 11
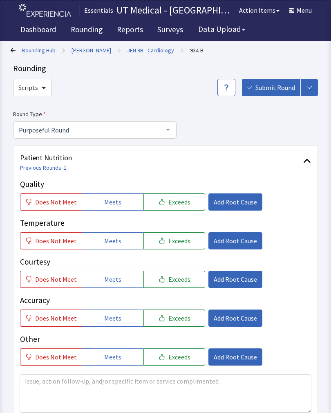
click at [187, 206] on button "Exceeds" at bounding box center [174, 201] width 62 height 17
click at [181, 240] on span "Exceeds" at bounding box center [179, 241] width 22 height 10
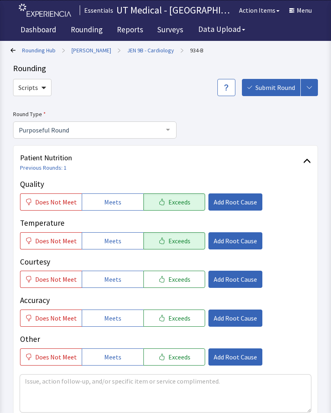
click at [180, 279] on span "Exceeds" at bounding box center [179, 279] width 22 height 10
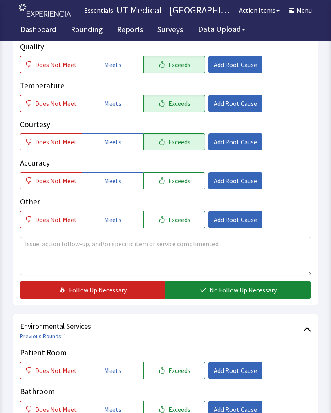
scroll to position [152, 0]
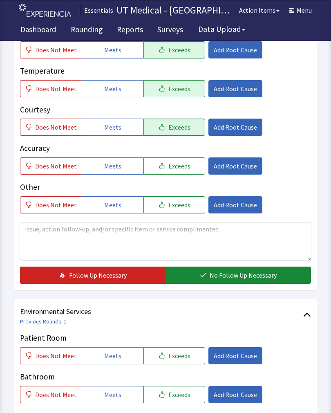
click at [263, 279] on span "No Follow Up Necessary" at bounding box center [243, 275] width 67 height 10
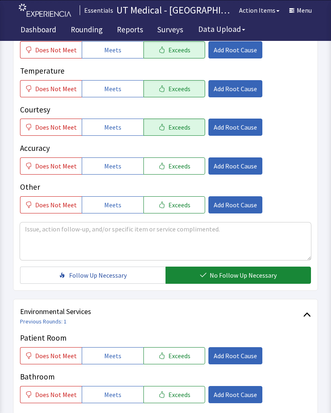
click at [180, 355] on span "Exceeds" at bounding box center [179, 356] width 22 height 10
click at [181, 394] on span "Exceeds" at bounding box center [179, 395] width 22 height 10
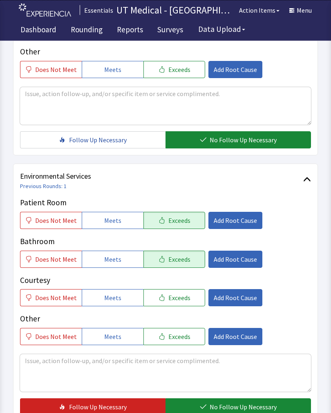
scroll to position [291, 0]
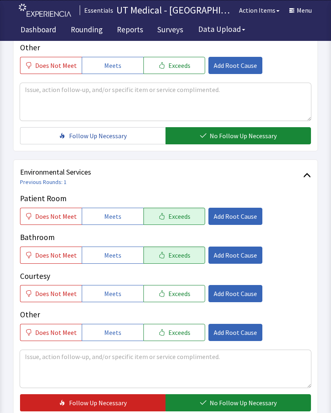
click at [177, 300] on button "Exceeds" at bounding box center [174, 293] width 62 height 17
click at [246, 409] on button "No Follow Up Necessary" at bounding box center [239, 402] width 146 height 17
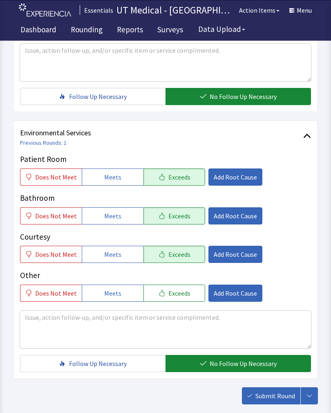
scroll to position [364, 0]
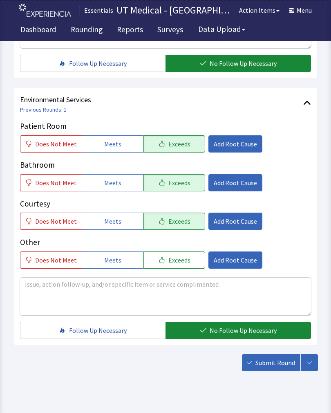
click at [275, 365] on span "Submit Round" at bounding box center [275, 363] width 40 height 10
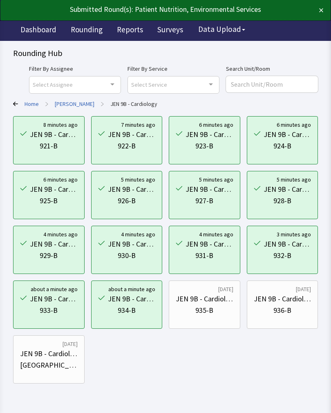
click at [217, 309] on div "935-B" at bounding box center [205, 310] width 58 height 11
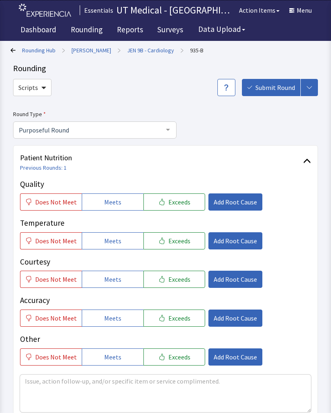
click at [191, 201] on button "Exceeds" at bounding box center [174, 201] width 62 height 17
click at [183, 238] on span "Exceeds" at bounding box center [179, 241] width 22 height 10
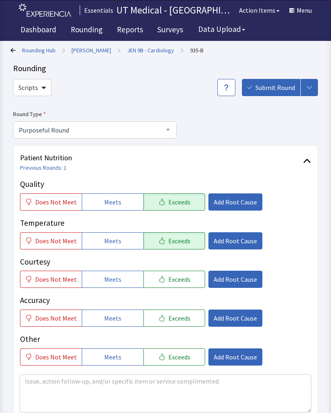
click at [182, 271] on button "Exceeds" at bounding box center [174, 279] width 62 height 17
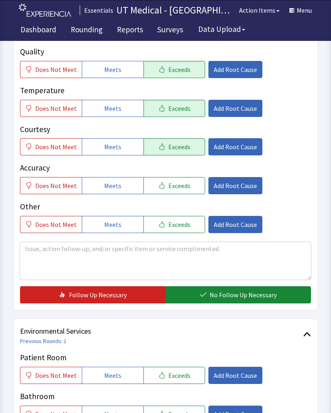
scroll to position [136, 0]
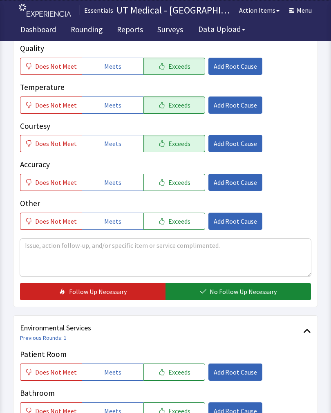
click at [253, 296] on span "No Follow Up Necessary" at bounding box center [243, 292] width 67 height 10
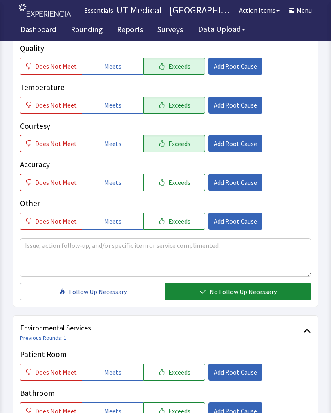
click at [178, 369] on span "Exceeds" at bounding box center [179, 372] width 22 height 10
click at [189, 404] on button "Exceeds" at bounding box center [174, 410] width 62 height 17
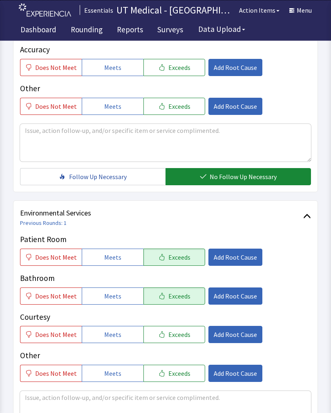
click at [188, 334] on button "Exceeds" at bounding box center [174, 334] width 62 height 17
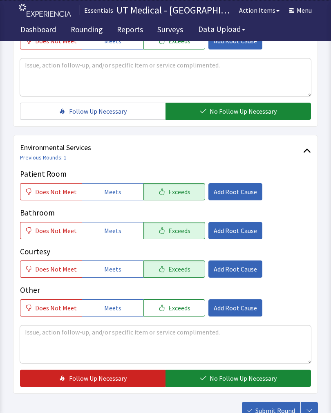
scroll to position [317, 0]
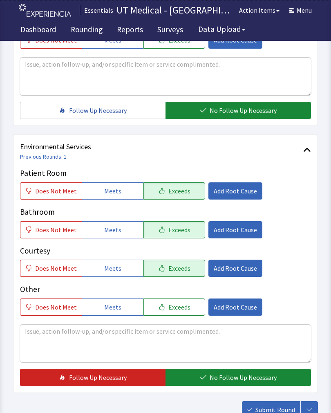
click at [247, 381] on span "No Follow Up Necessary" at bounding box center [243, 377] width 67 height 10
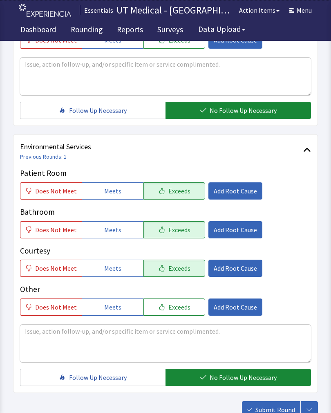
click at [280, 412] on span "Submit Round" at bounding box center [275, 410] width 40 height 10
